Goal: Find specific page/section: Find specific page/section

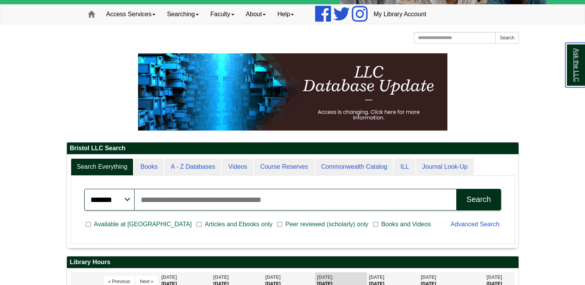
scroll to position [93, 452]
click at [179, 179] on div "******* ***** ****** Search articles, books, journals & more Search Available a…" at bounding box center [293, 210] width 444 height 68
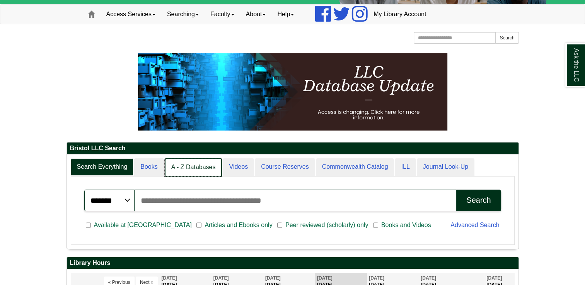
scroll to position [4, 3]
click at [188, 167] on link "A - Z Databases" at bounding box center [194, 168] width 58 height 18
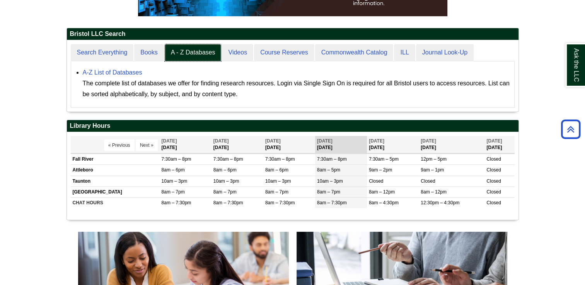
scroll to position [71, 452]
click at [131, 74] on link "A-Z List of Databases" at bounding box center [113, 72] width 60 height 7
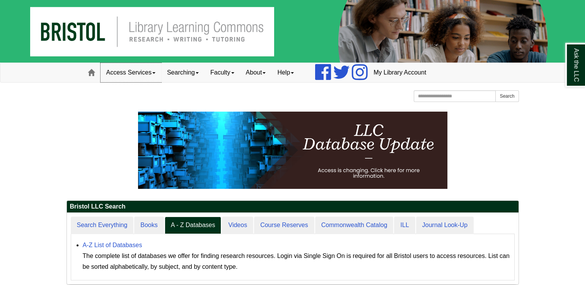
click at [129, 63] on link "Access Services" at bounding box center [131, 72] width 61 height 19
click at [132, 73] on link "Access Services" at bounding box center [131, 72] width 61 height 19
click at [92, 71] on span at bounding box center [91, 72] width 7 height 7
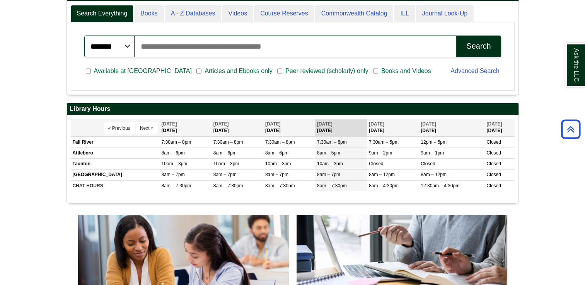
scroll to position [211, 0]
